Goal: Transaction & Acquisition: Purchase product/service

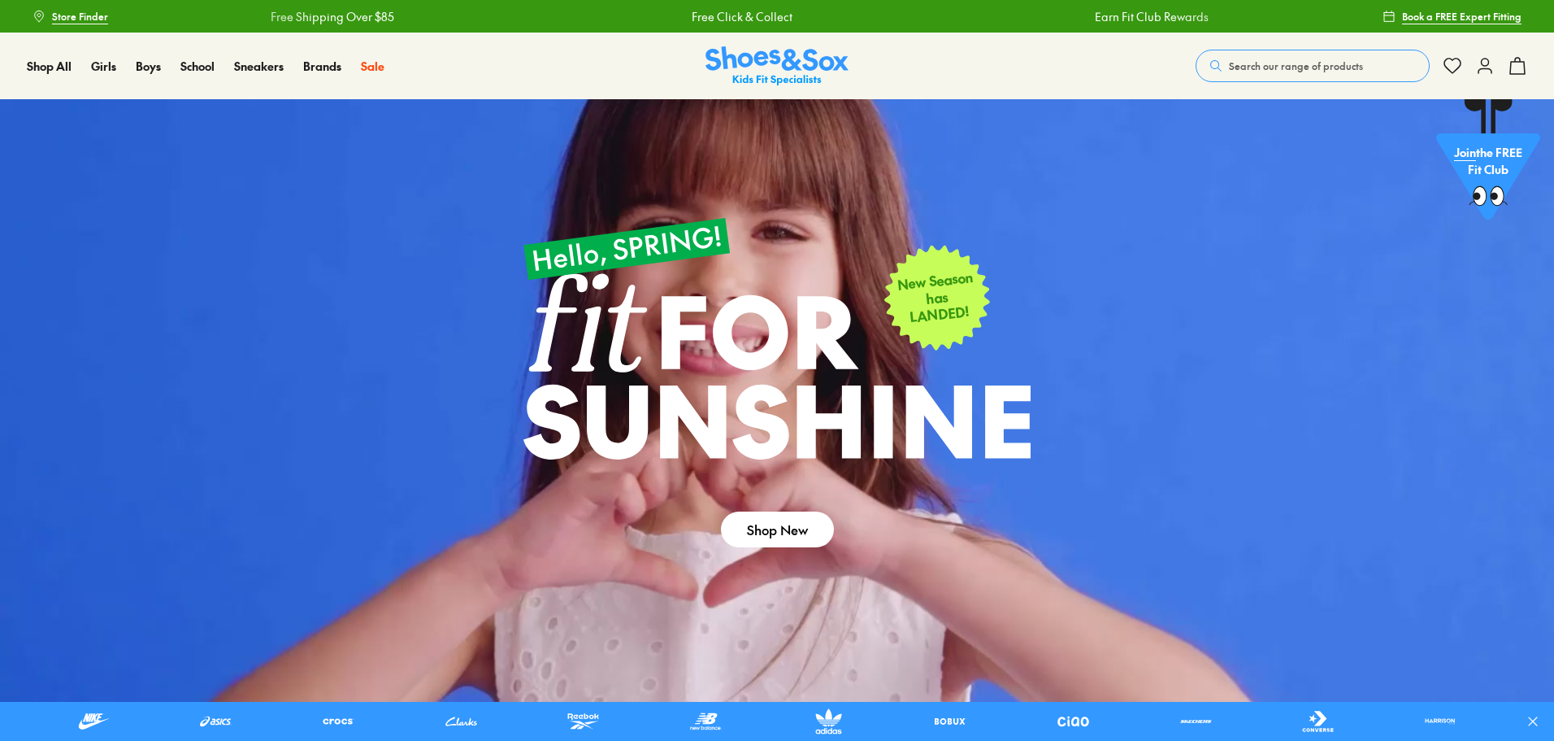
click at [1315, 62] on span "Search our range of products" at bounding box center [1296, 66] width 134 height 15
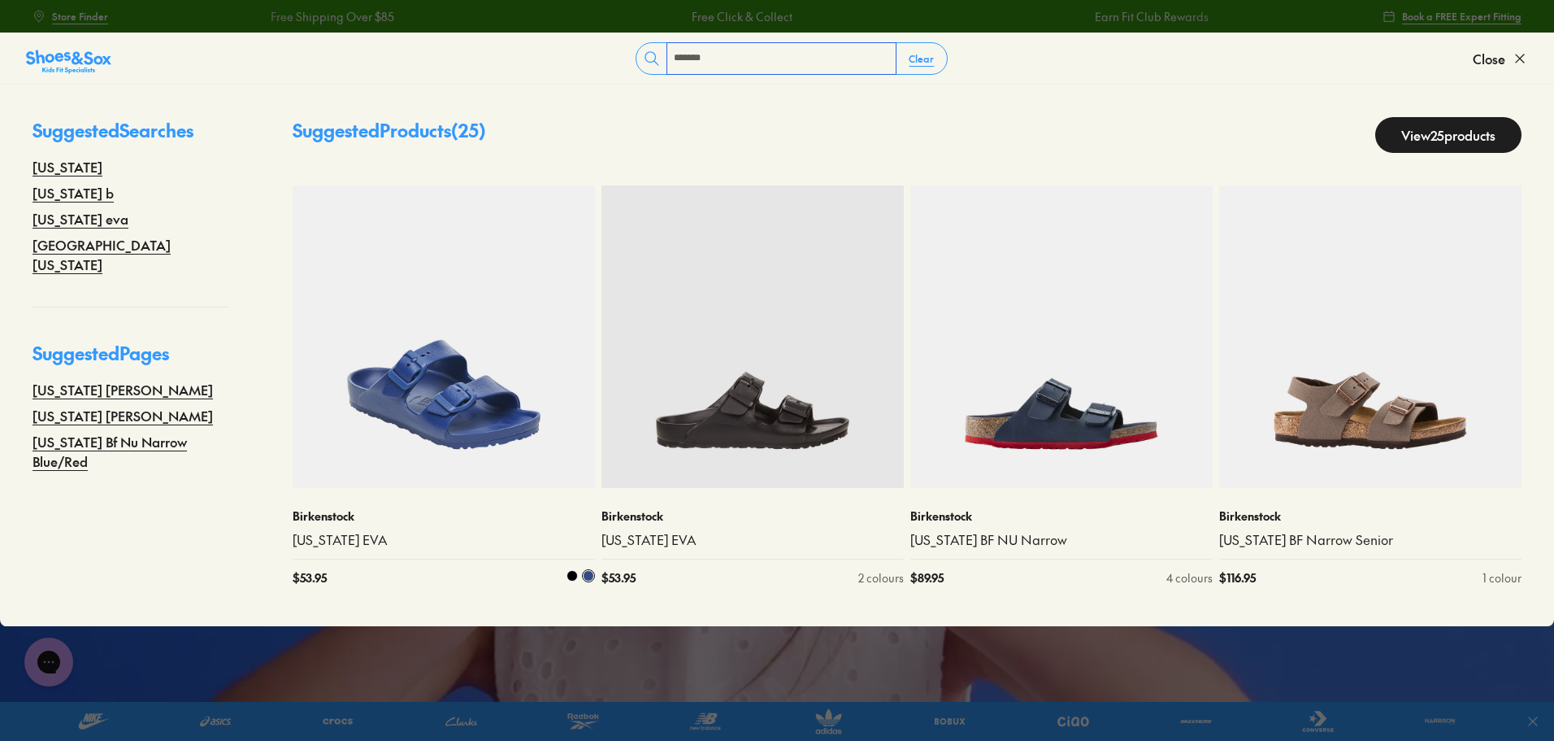
type input "*******"
click at [391, 352] on img at bounding box center [444, 336] width 302 height 302
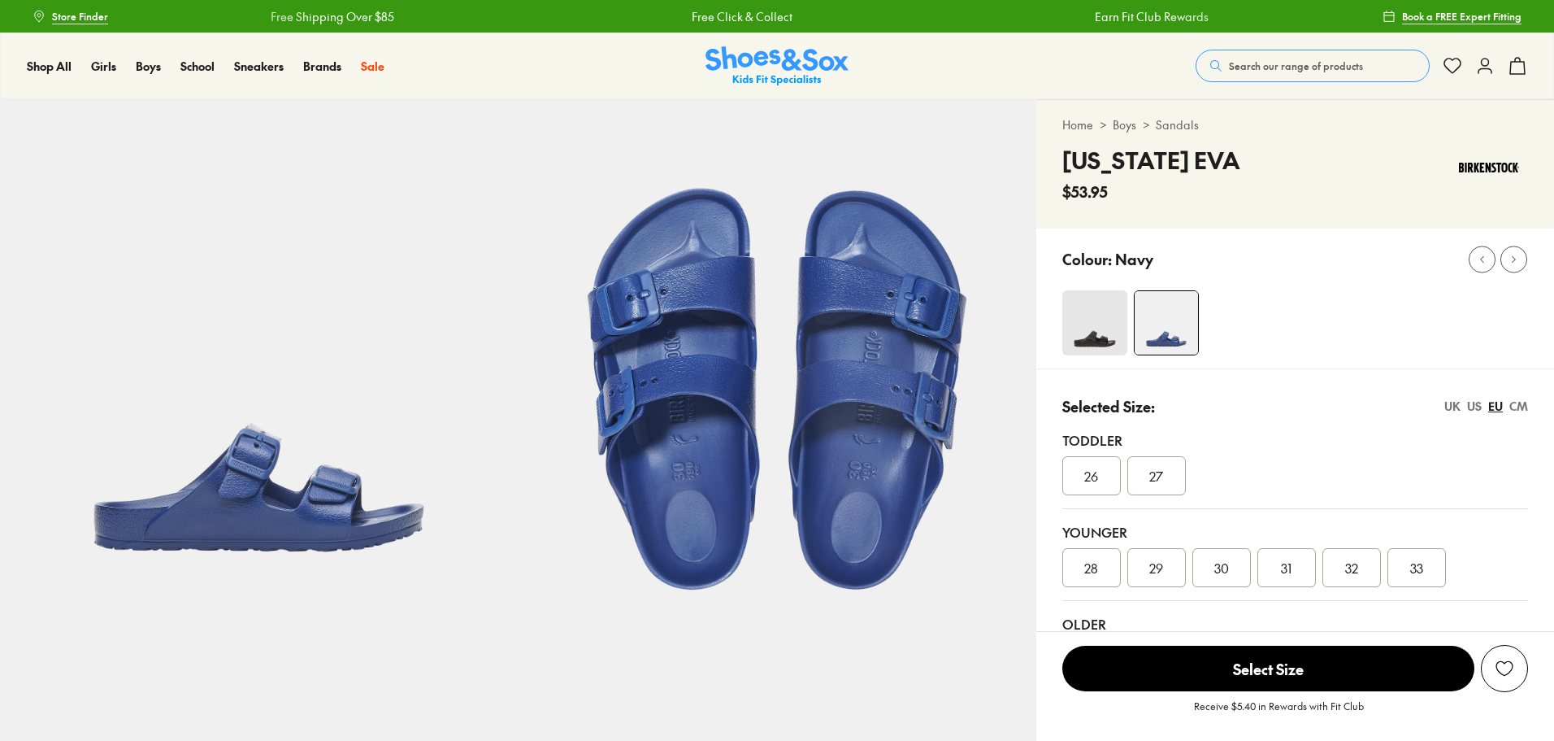
select select "*"
click at [1096, 311] on img at bounding box center [1095, 322] width 65 height 65
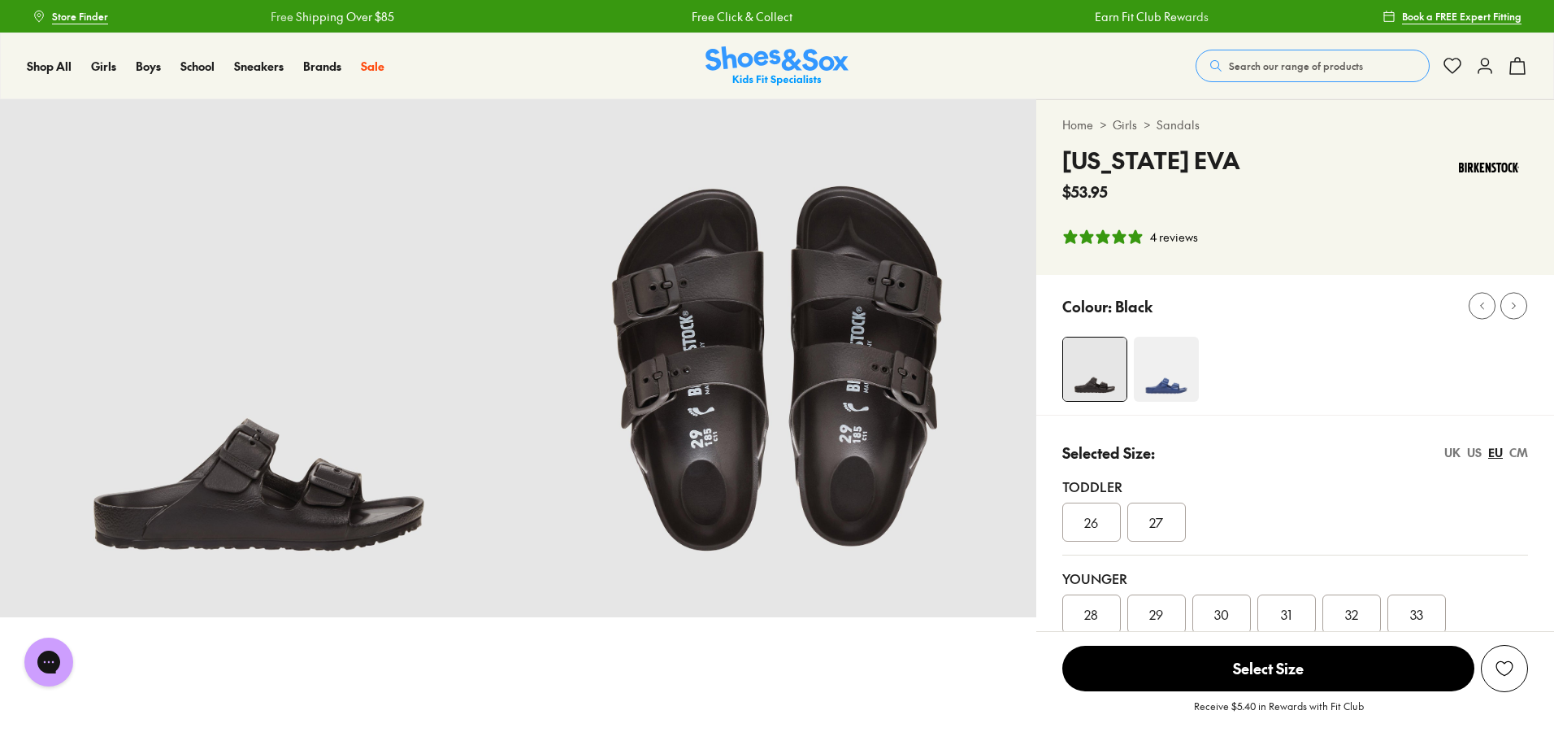
select select "*"
click at [1154, 359] on img at bounding box center [1166, 369] width 65 height 65
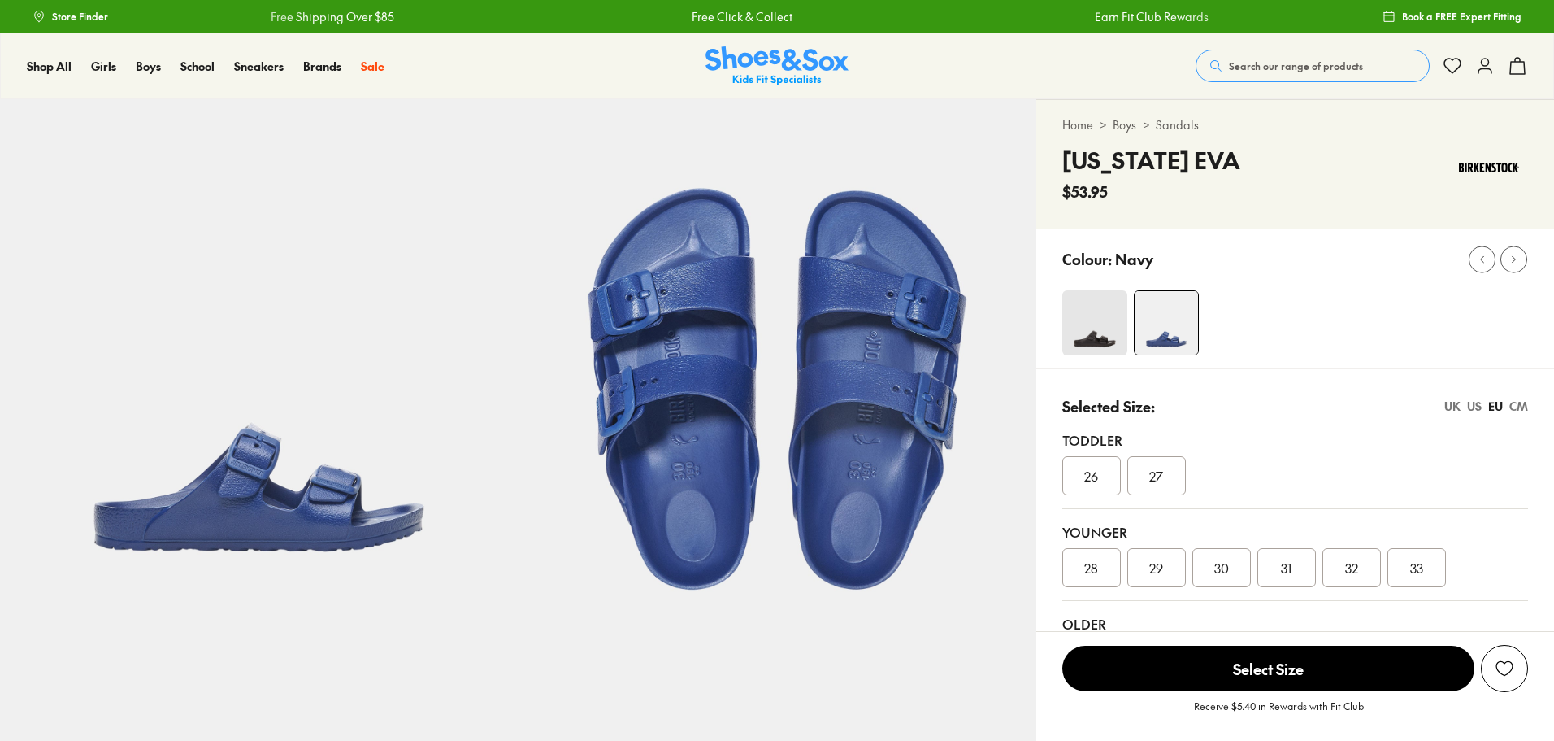
select select "*"
click at [1234, 65] on span "Search our range of products" at bounding box center [1296, 66] width 134 height 15
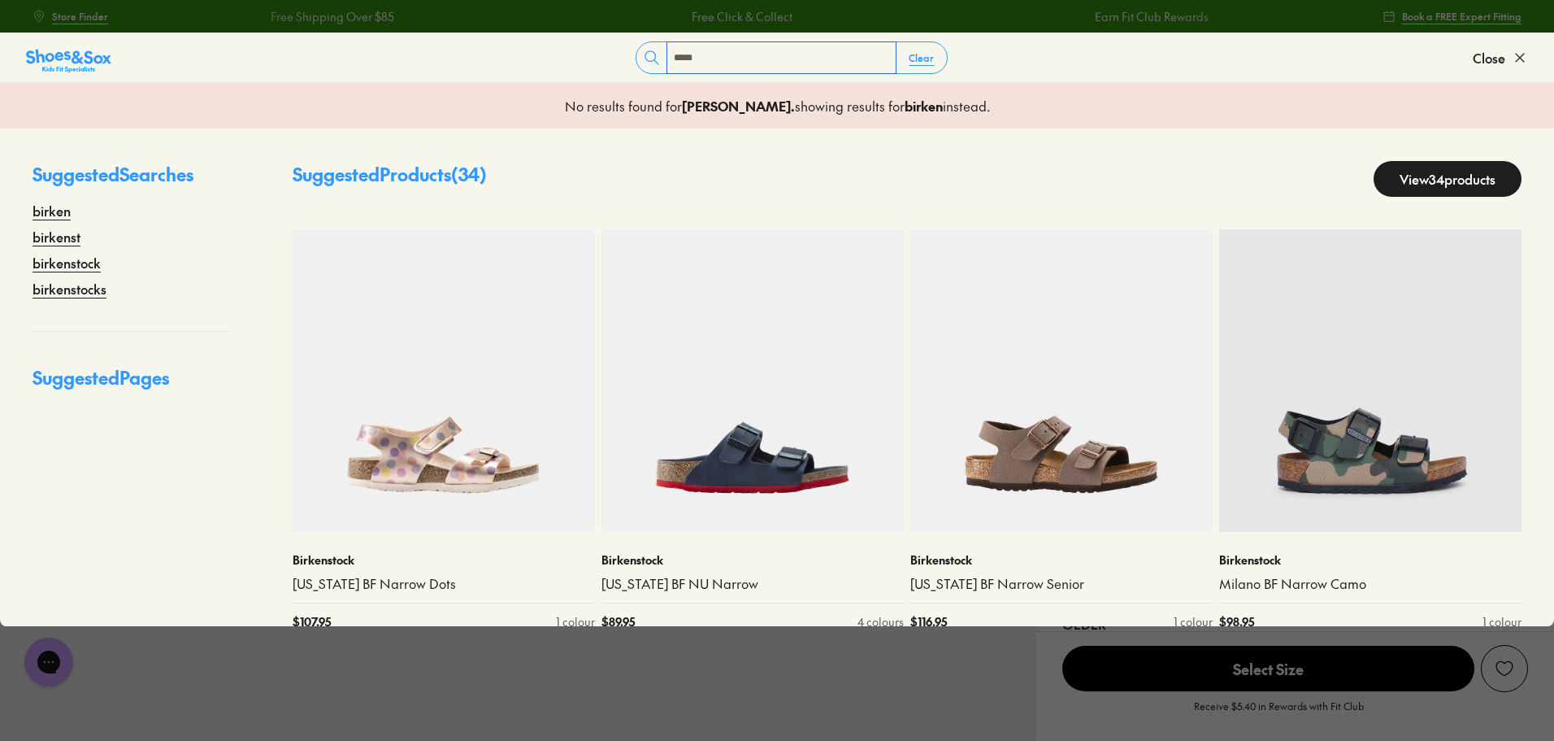
type input "**********"
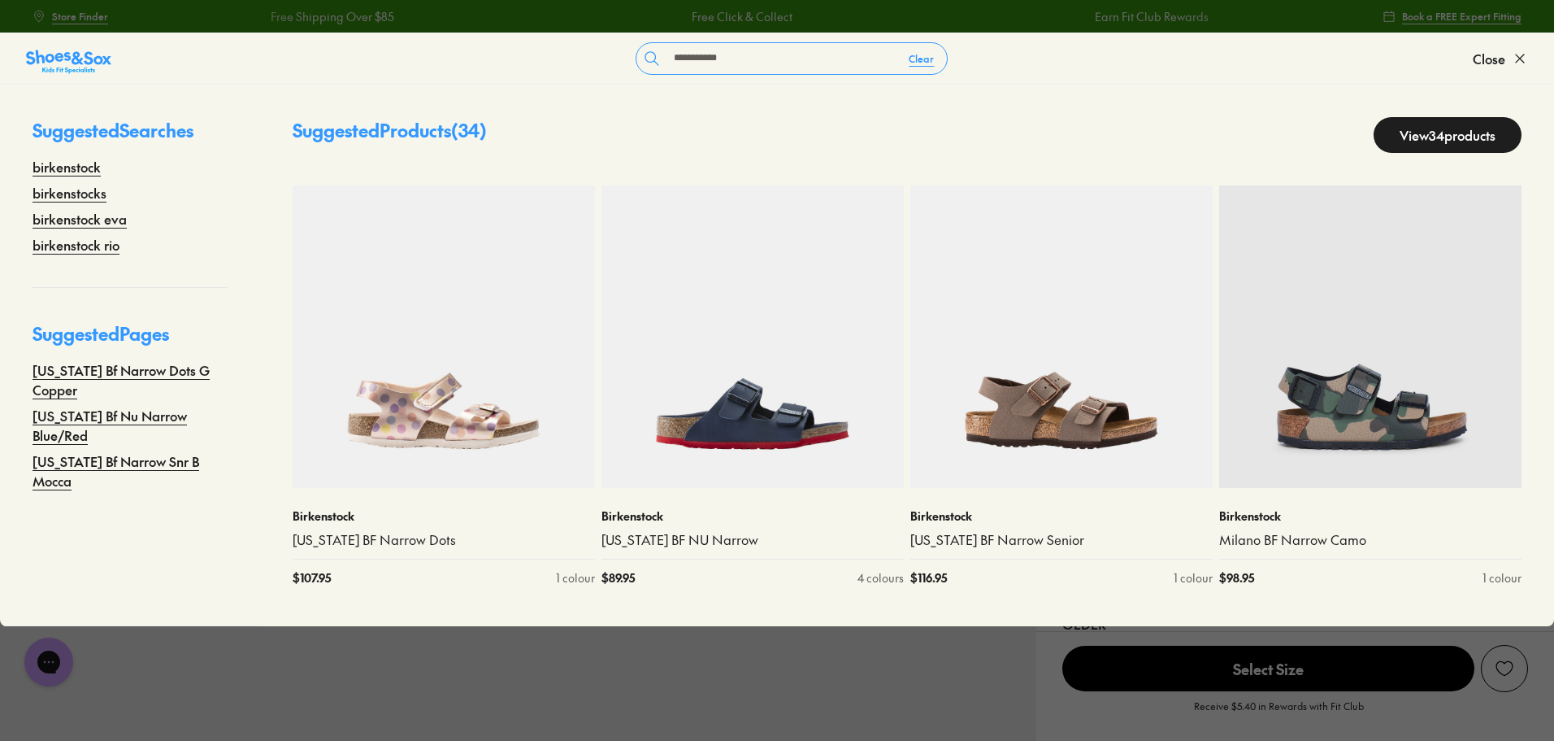
click at [1376, 140] on link "View 34 products" at bounding box center [1448, 135] width 148 height 36
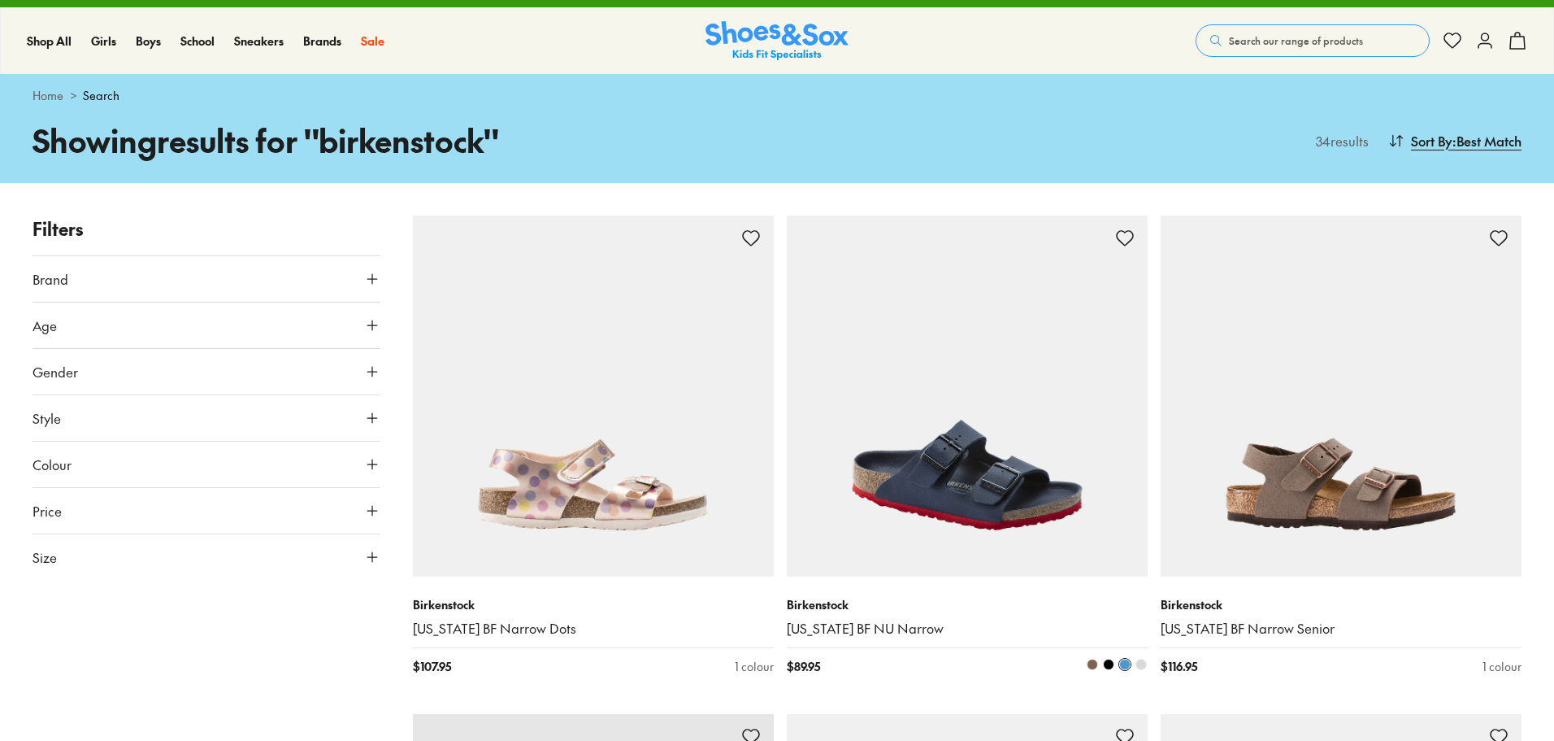
type input "***"
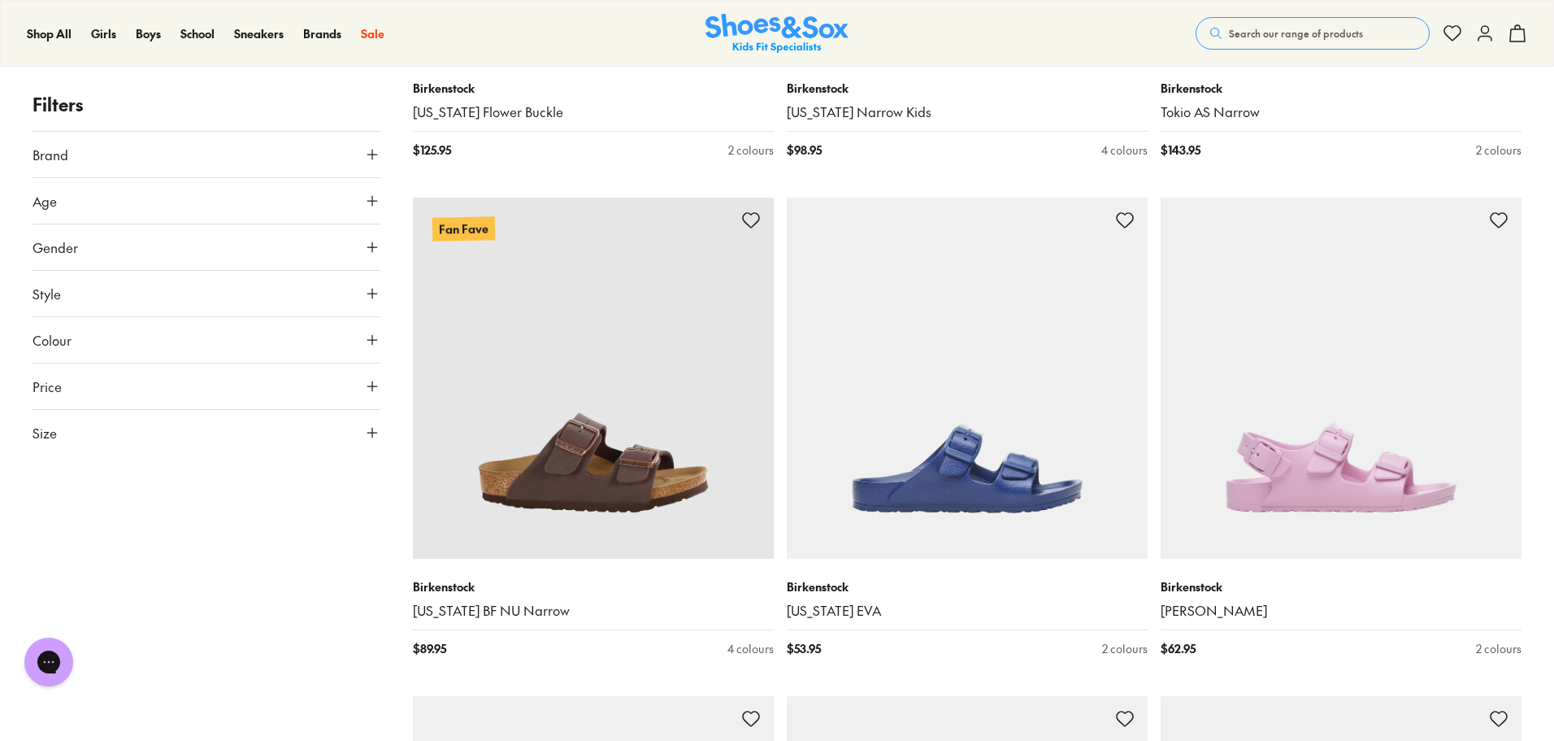
scroll to position [2602, 0]
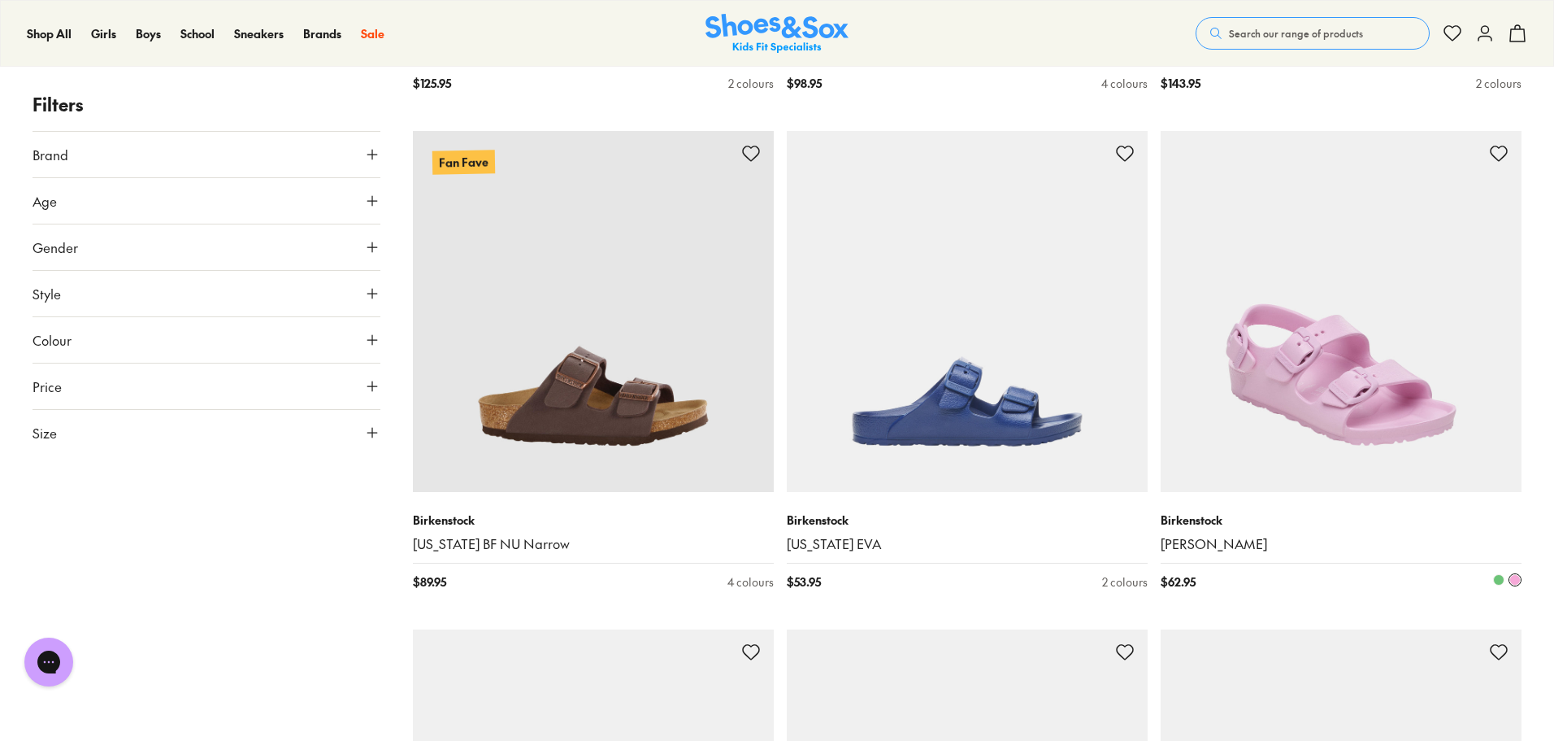
click at [1340, 362] on img at bounding box center [1341, 311] width 361 height 361
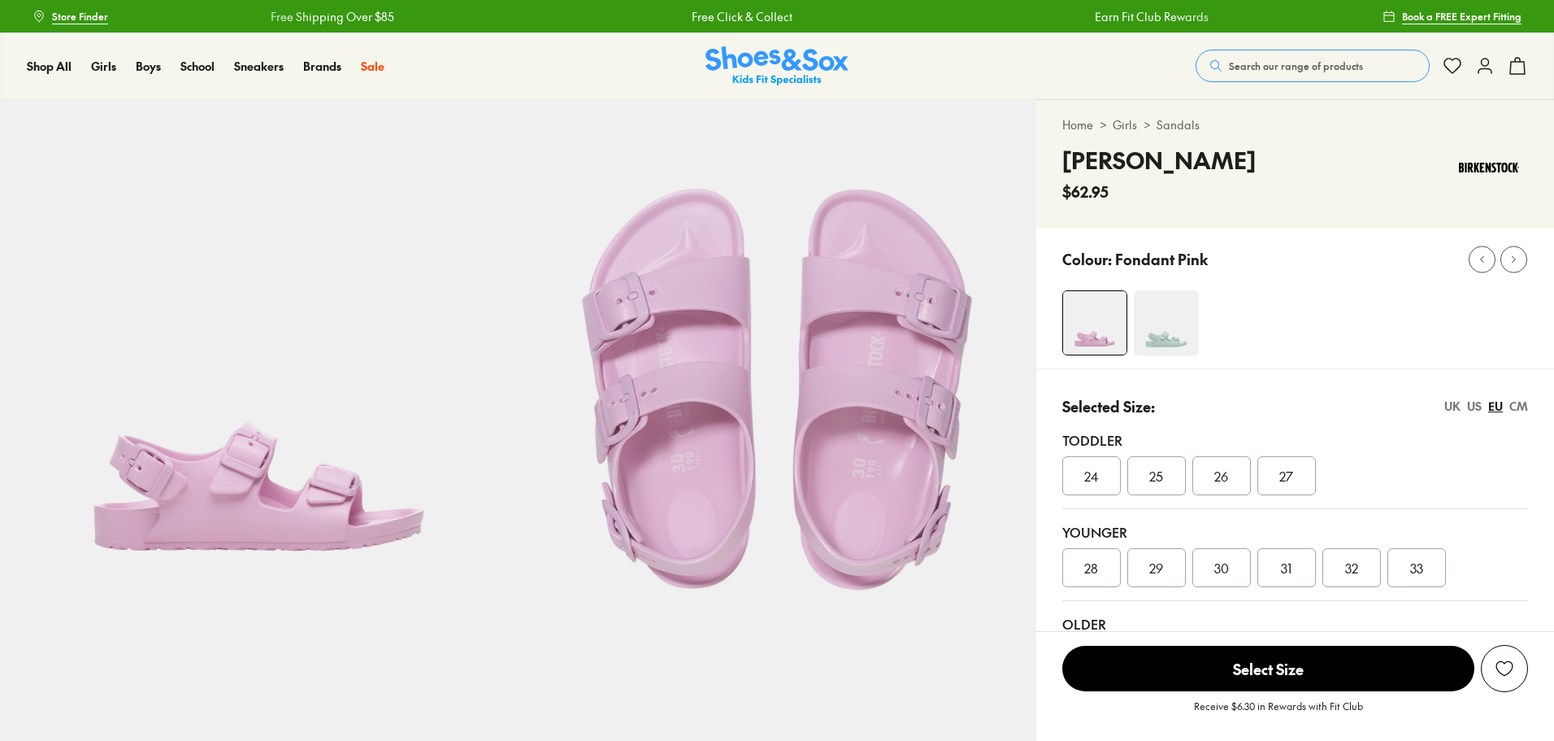
select select "*"
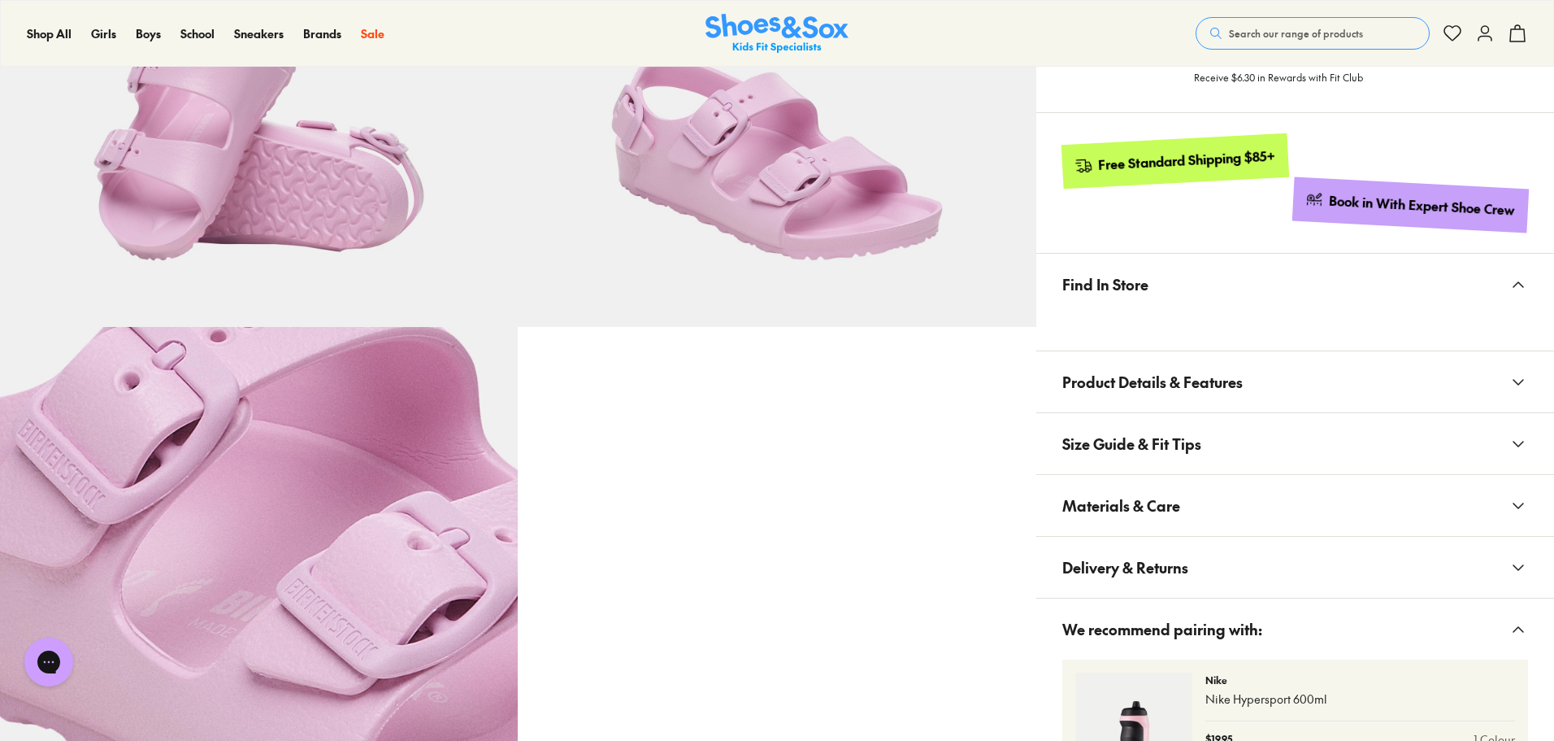
scroll to position [813, 0]
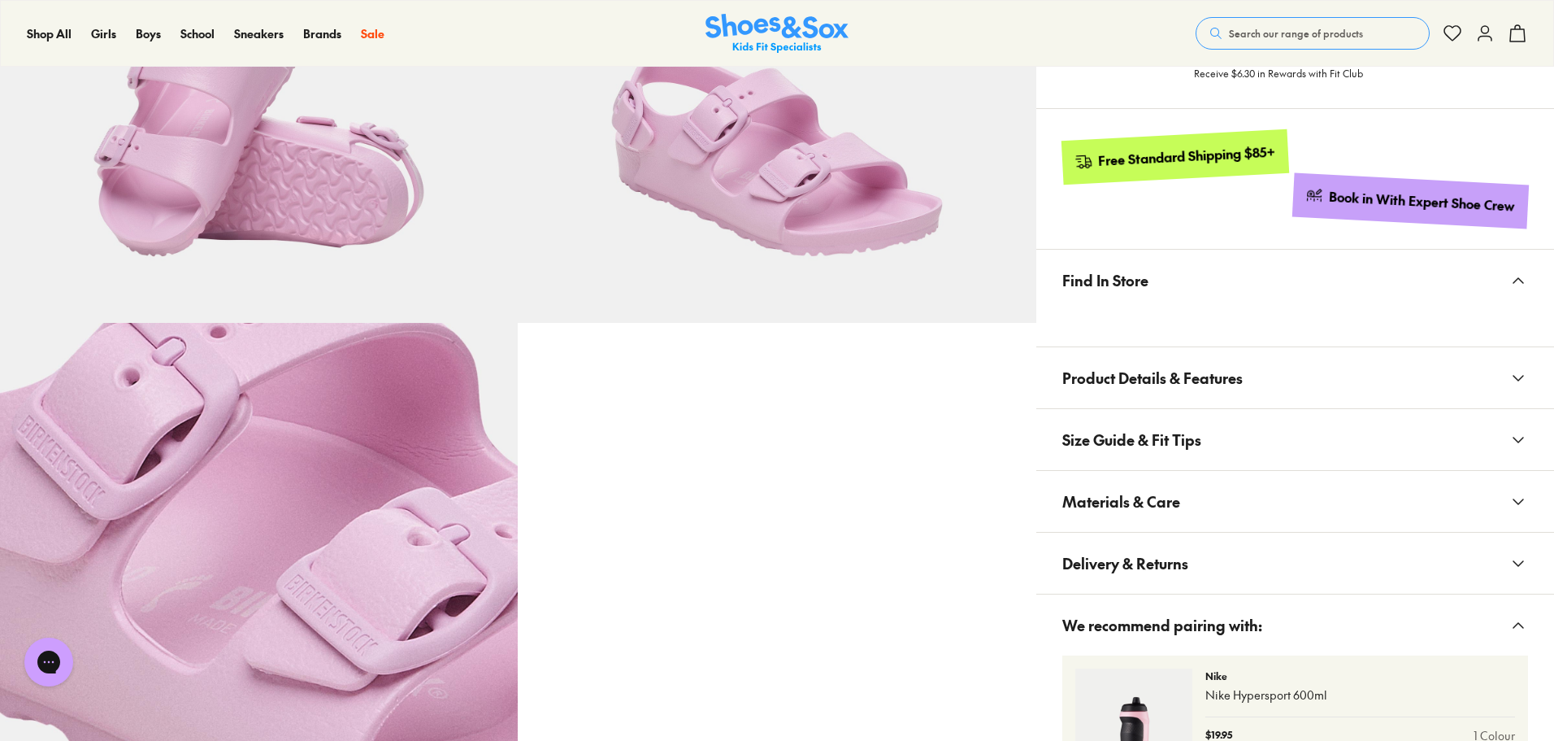
click at [1272, 506] on button "Materials & Care" at bounding box center [1296, 501] width 518 height 61
